Goal: Information Seeking & Learning: Find contact information

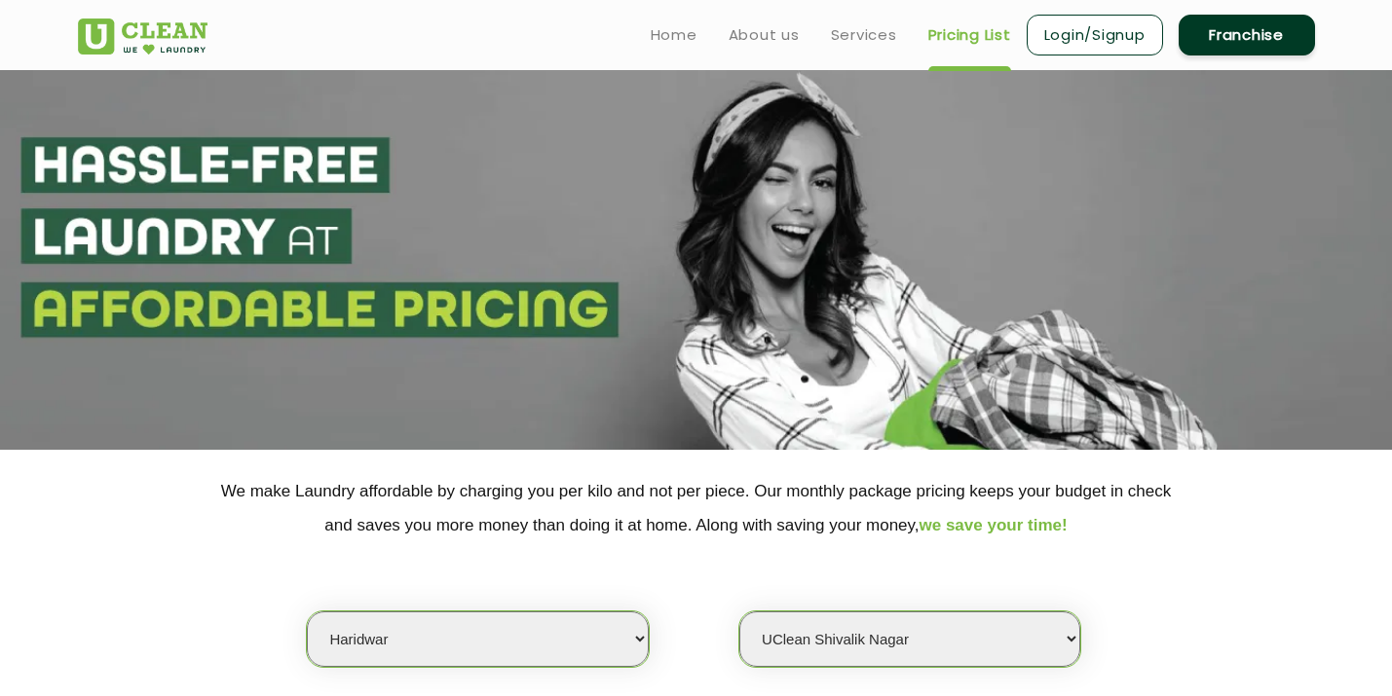
select select "162"
select select "612"
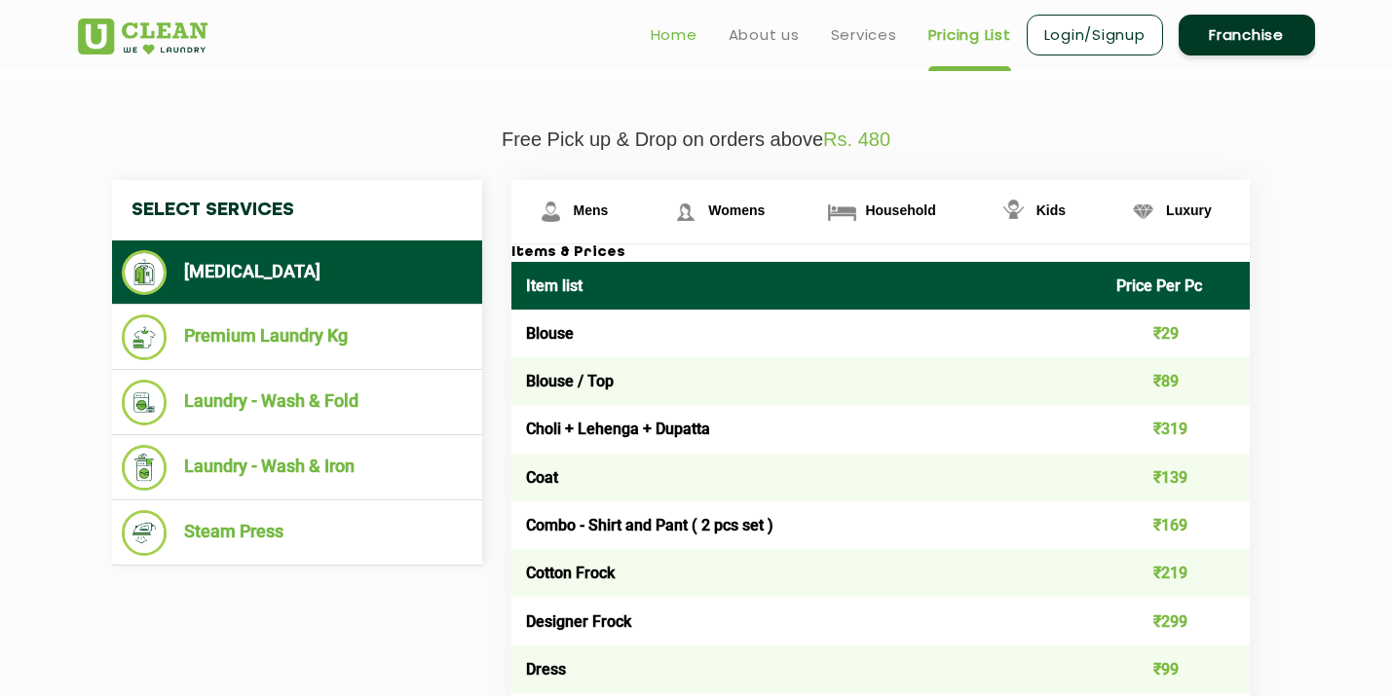
click at [662, 37] on link "Home" at bounding box center [674, 34] width 47 height 23
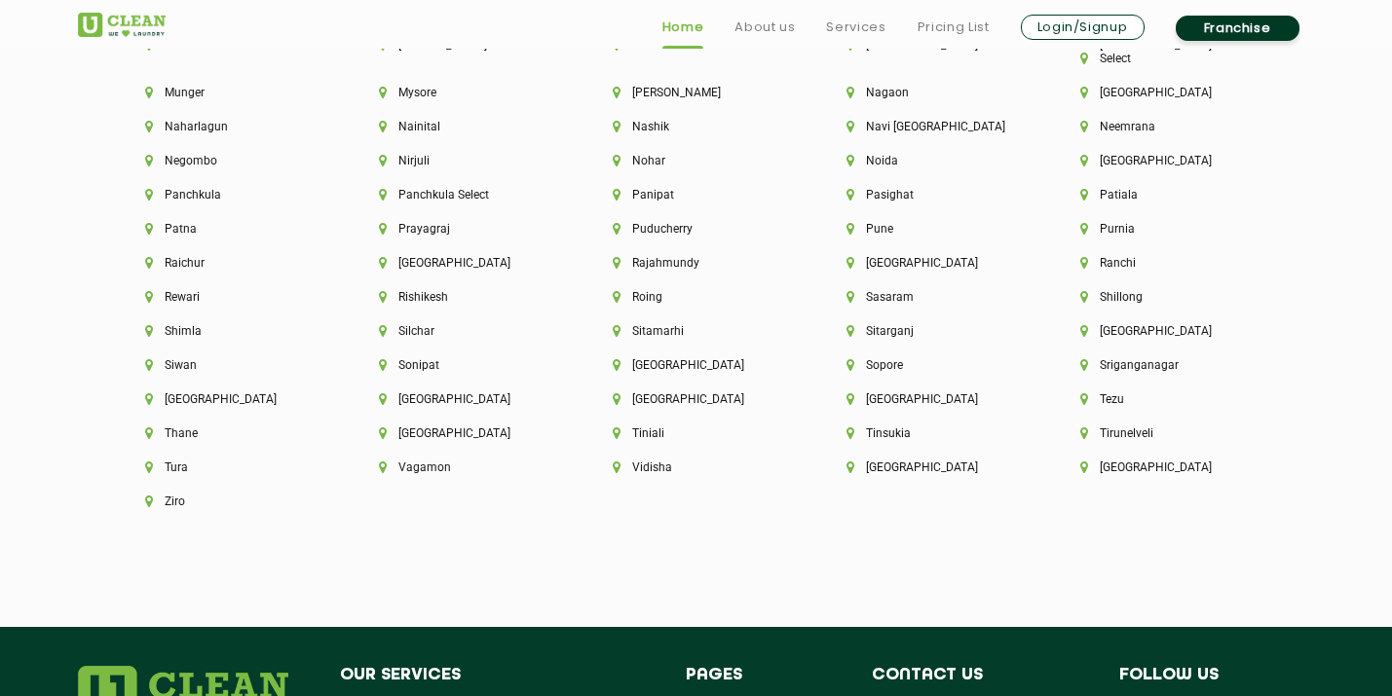
scroll to position [5532, 0]
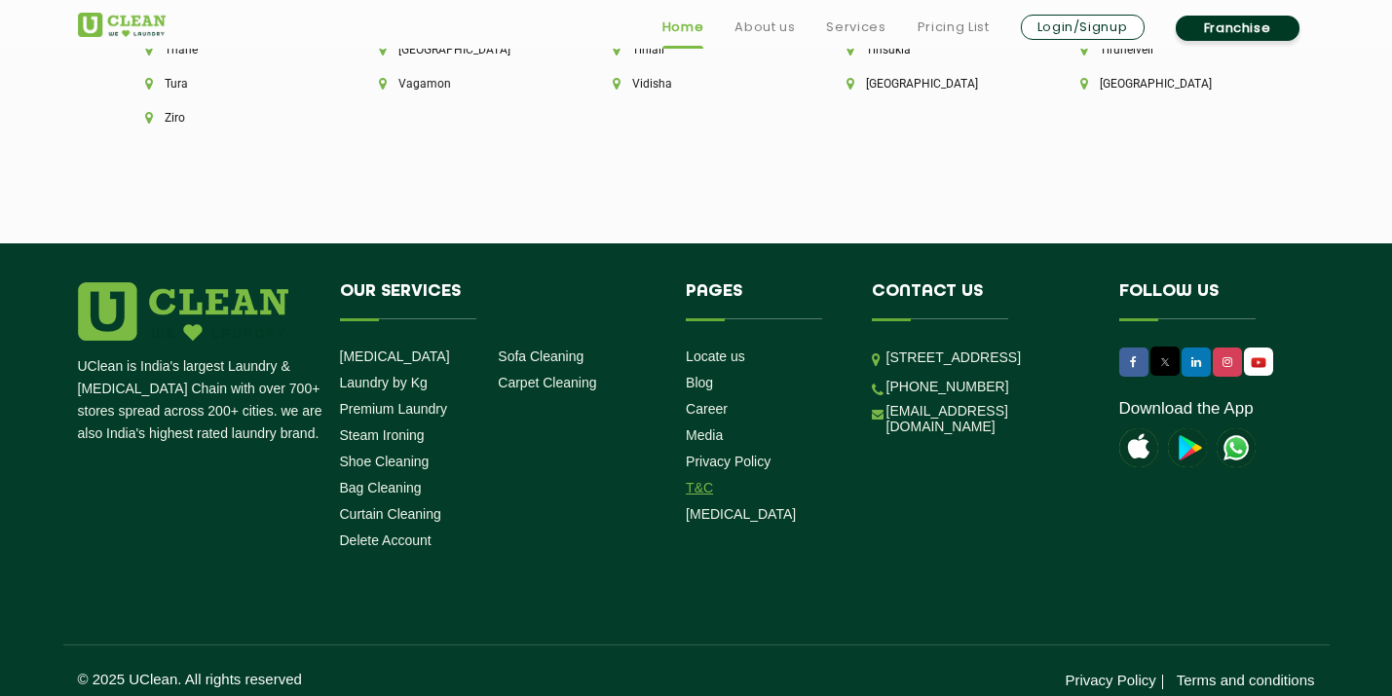
click at [699, 480] on link "T&C" at bounding box center [699, 488] width 27 height 16
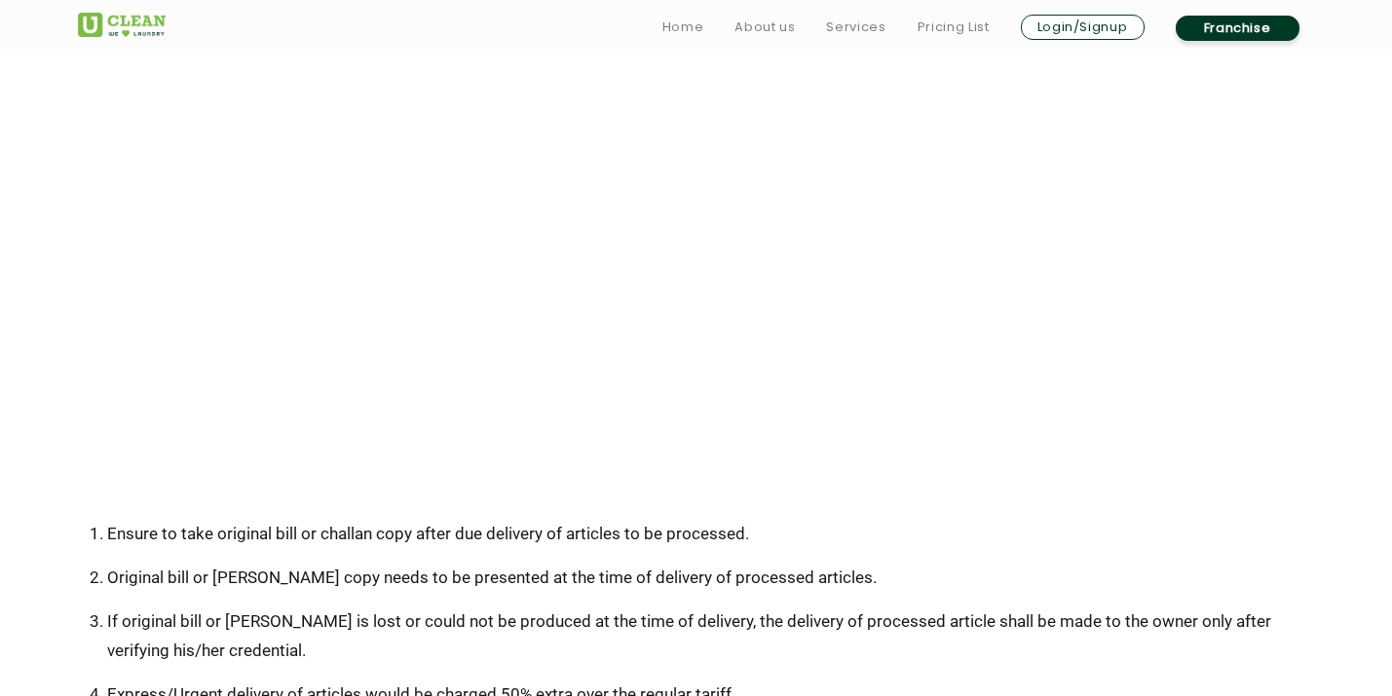
scroll to position [1425, 0]
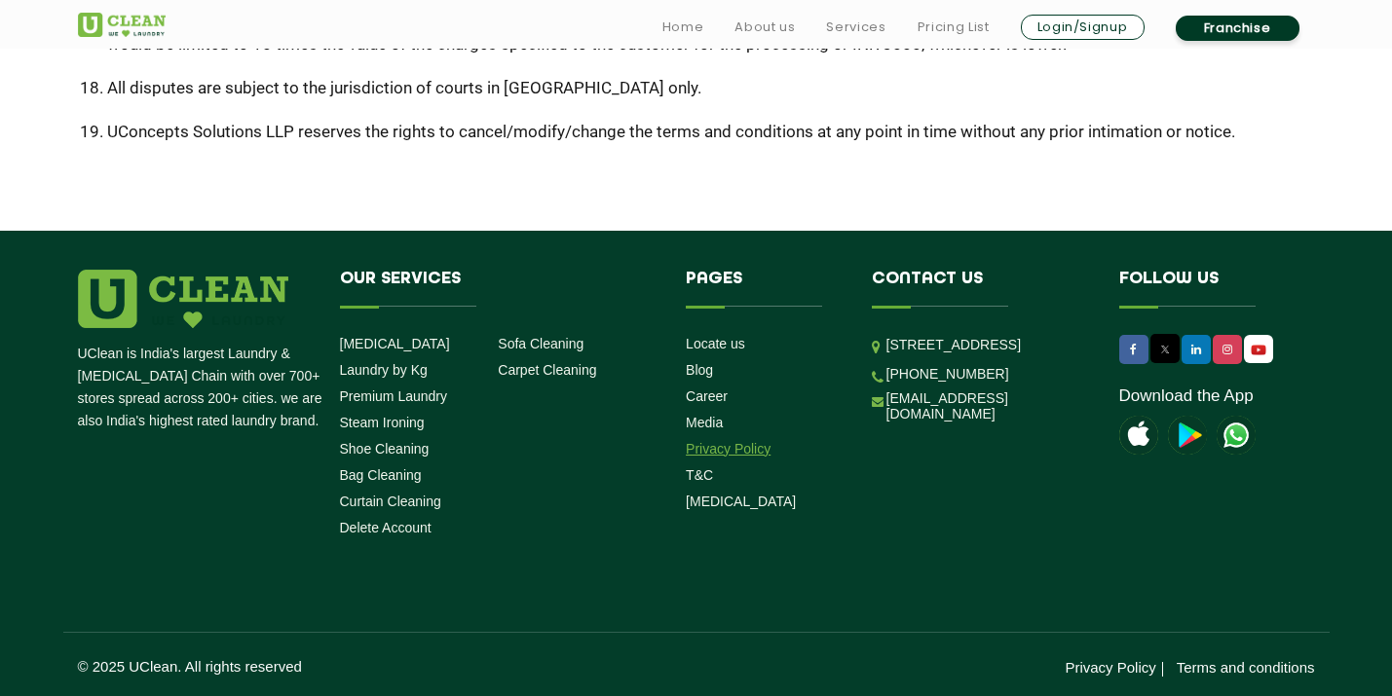
click at [730, 452] on link "Privacy Policy" at bounding box center [728, 449] width 85 height 16
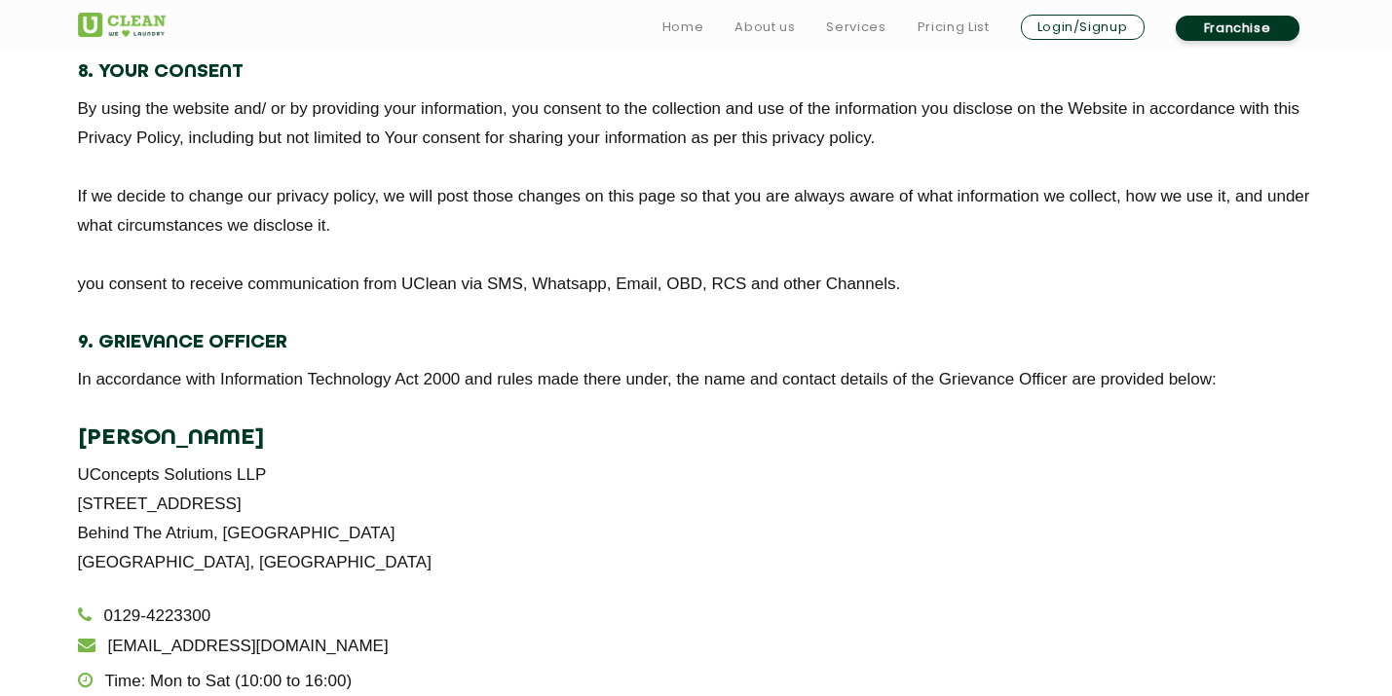
scroll to position [3990, 0]
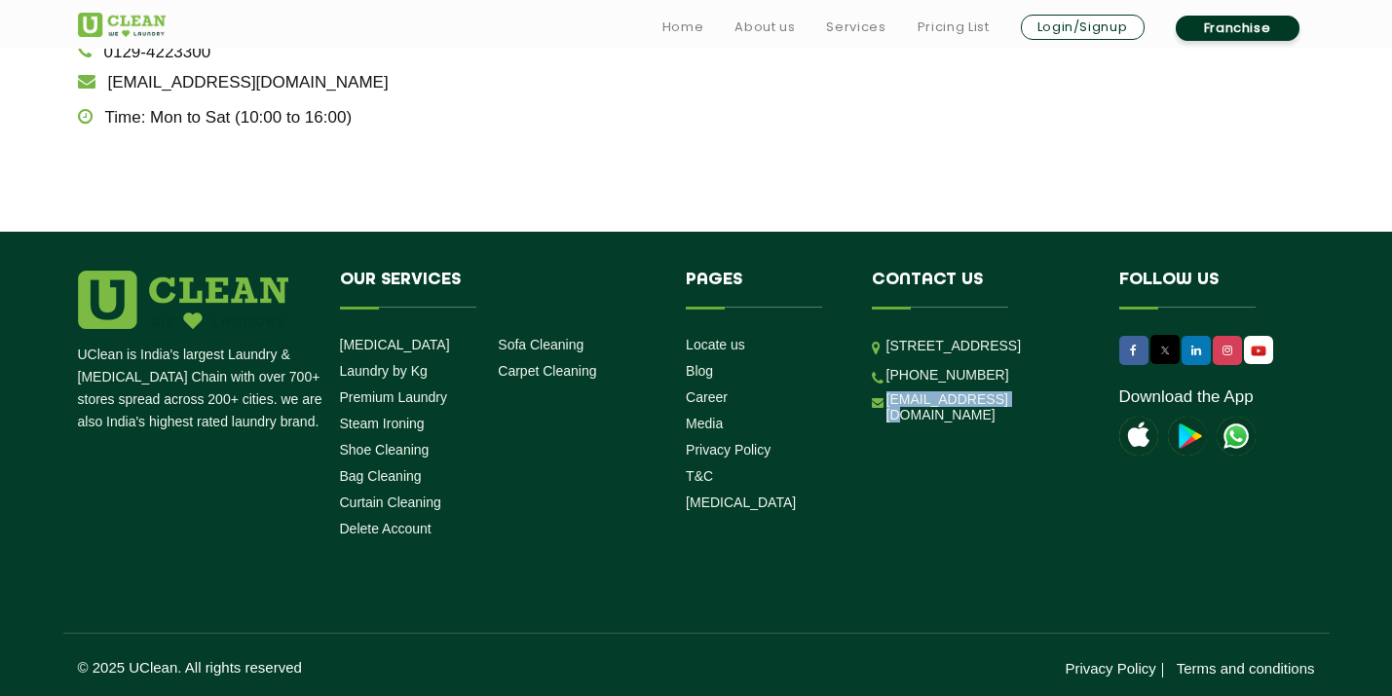
drag, startPoint x: 1003, startPoint y: 468, endPoint x: 883, endPoint y: 469, distance: 119.8
click at [883, 424] on li "[EMAIL_ADDRESS][DOMAIN_NAME]" at bounding box center [981, 407] width 218 height 32
copy link "[EMAIL_ADDRESS][DOMAIN_NAME]"
